Goal: Information Seeking & Learning: Learn about a topic

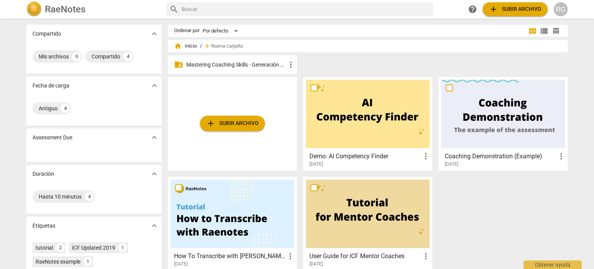
drag, startPoint x: 0, startPoint y: 171, endPoint x: 0, endPoint y: 188, distance: 16.6
drag, startPoint x: 0, startPoint y: 188, endPoint x: 481, endPoint y: 196, distance: 481.2
click at [481, 196] on div "add Subir archivo Demo: AI Competency Finder more_vert [DATE] Coaching Demonstr…" at bounding box center [371, 177] width 406 height 200
click at [271, 64] on p "Mastering Coaching Skills - Generación 31" at bounding box center [236, 65] width 100 height 8
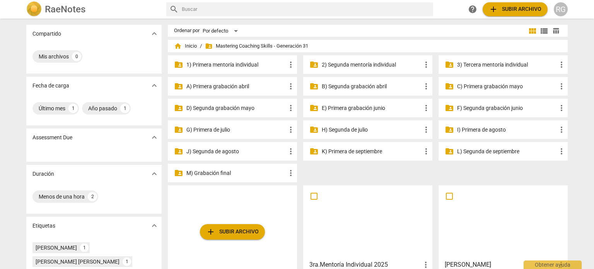
click at [518, 66] on p "3) Tercera mentoría individual" at bounding box center [507, 65] width 100 height 8
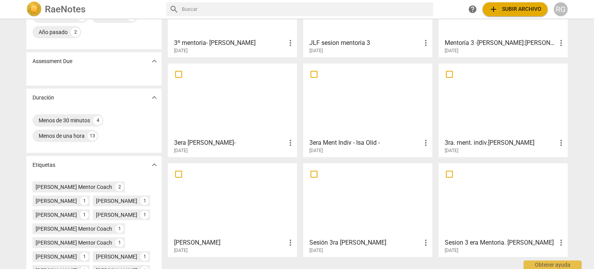
scroll to position [116, 0]
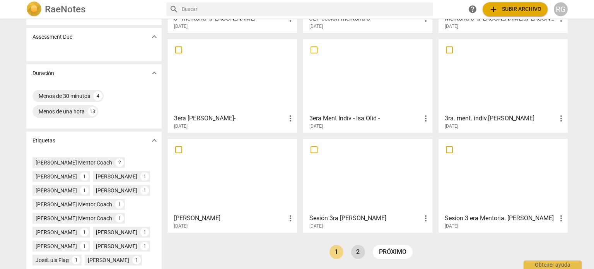
click at [359, 253] on link "2" at bounding box center [358, 252] width 14 height 14
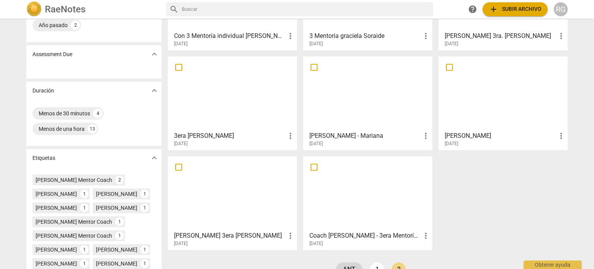
scroll to position [155, 0]
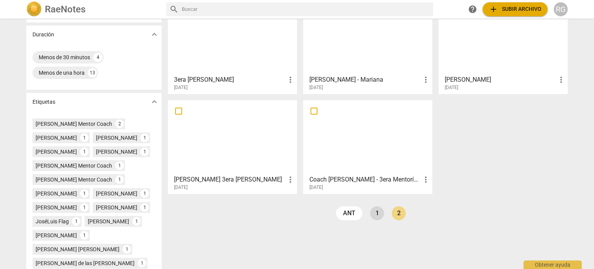
click at [374, 215] on link "1" at bounding box center [377, 213] width 14 height 14
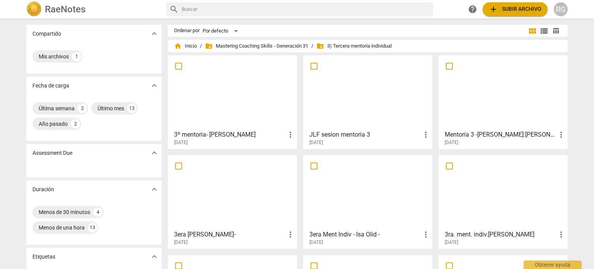
click at [232, 102] on div at bounding box center [233, 92] width 124 height 68
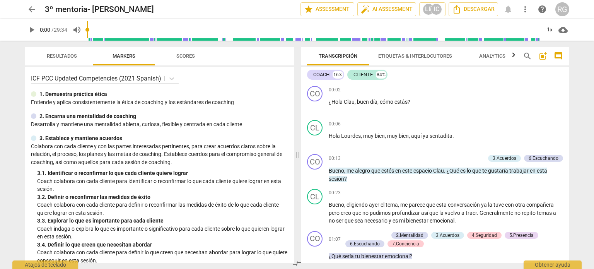
click at [32, 28] on span "play_arrow" at bounding box center [31, 29] width 9 height 9
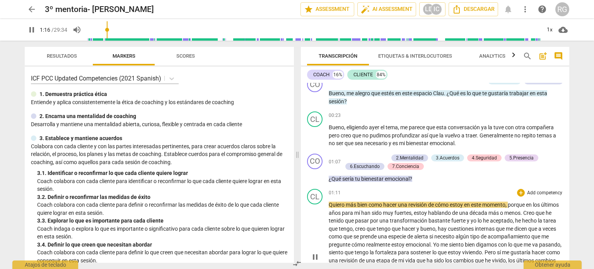
scroll to position [116, 0]
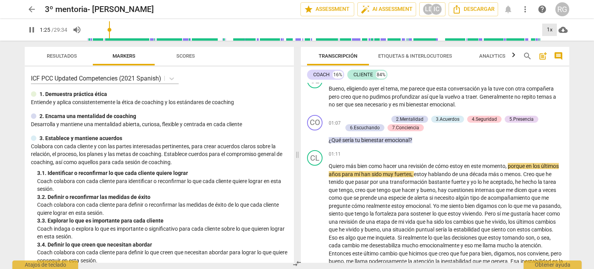
click at [547, 29] on div "1x" at bounding box center [549, 30] width 15 height 12
click at [555, 73] on li "1.5x" at bounding box center [555, 74] width 26 height 15
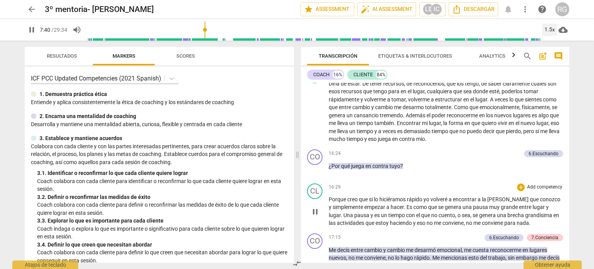
scroll to position [1470, 0]
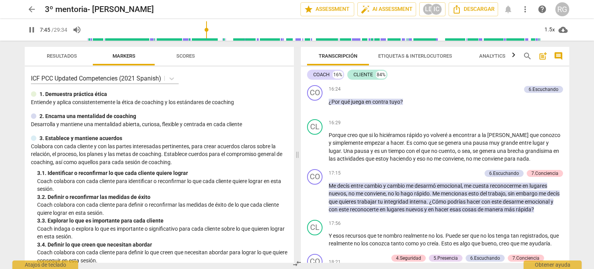
click at [568, 190] on div "Transcripción Etiquetas & Interlocutores Analytics search post_add comment COAC…" at bounding box center [437, 155] width 278 height 228
click at [568, 188] on div "CO play_arrow pause 00:02 + Add competency keyboard_arrow_right ¿Hola Clau , bu…" at bounding box center [435, 173] width 268 height 180
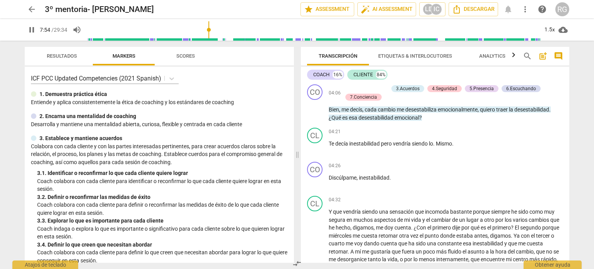
scroll to position [0, 0]
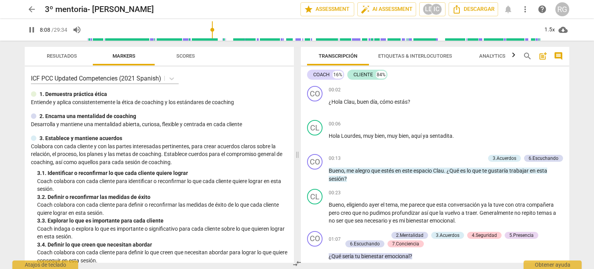
type input "489"
click at [30, 11] on span "arrow_back" at bounding box center [31, 9] width 9 height 9
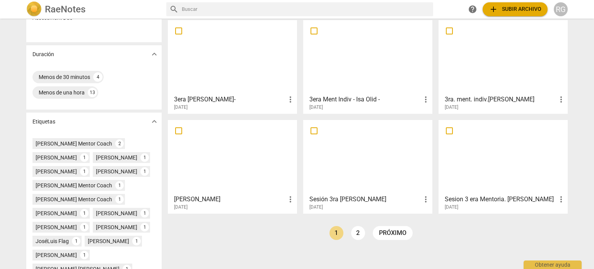
scroll to position [155, 0]
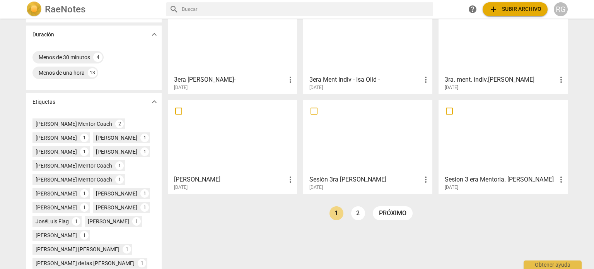
click at [358, 213] on link "2" at bounding box center [358, 213] width 14 height 14
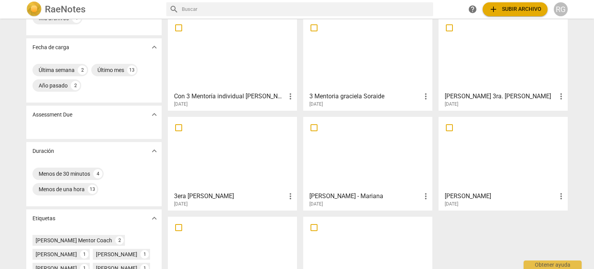
scroll to position [39, 0]
click at [249, 185] on div at bounding box center [233, 153] width 124 height 68
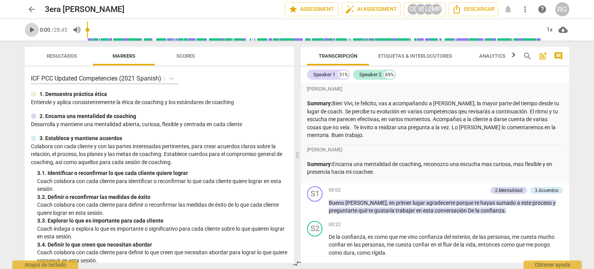
click at [32, 29] on span "play_arrow" at bounding box center [31, 29] width 9 height 9
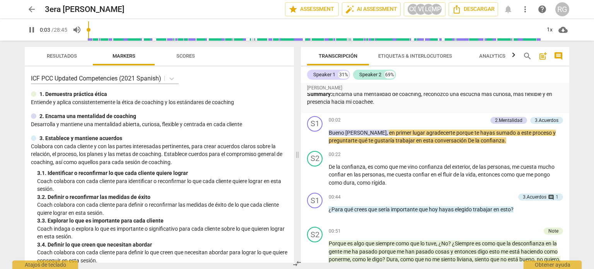
scroll to position [77, 0]
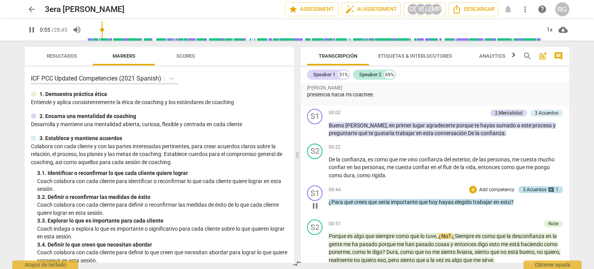
click at [549, 190] on span "comment" at bounding box center [551, 190] width 6 height 6
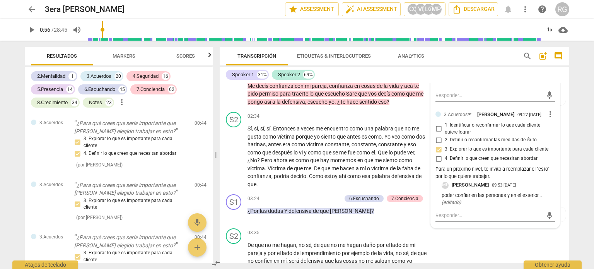
scroll to position [415, 0]
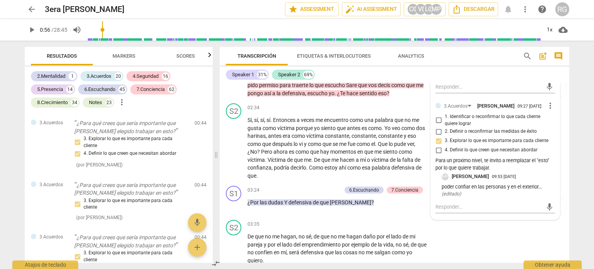
click at [350, 65] on div "Transcripción Etiquetas & Interlocutores Analytics search post_add comment Spea…" at bounding box center [395, 155] width 350 height 216
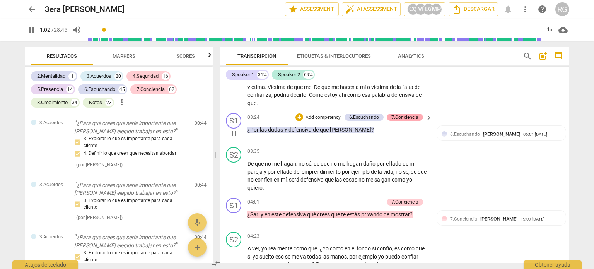
scroll to position [492, 0]
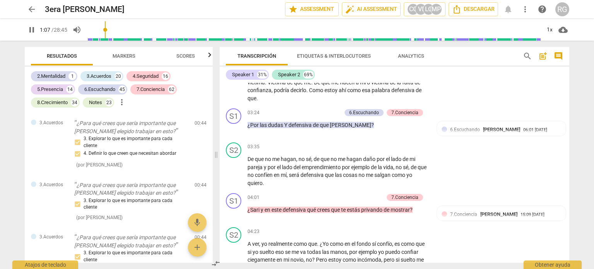
type input "68"
